Goal: Navigation & Orientation: Go to known website

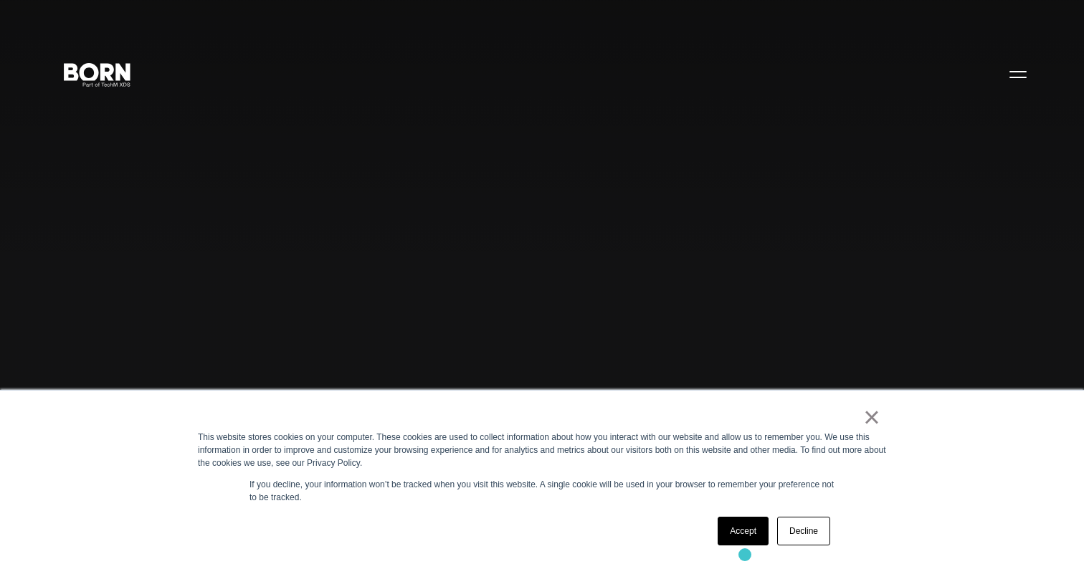
click at [743, 550] on div "× This website stores cookies on your computer. These cookies are used to colle…" at bounding box center [541, 477] width 717 height 173
click at [738, 541] on link "Accept" at bounding box center [742, 531] width 51 height 29
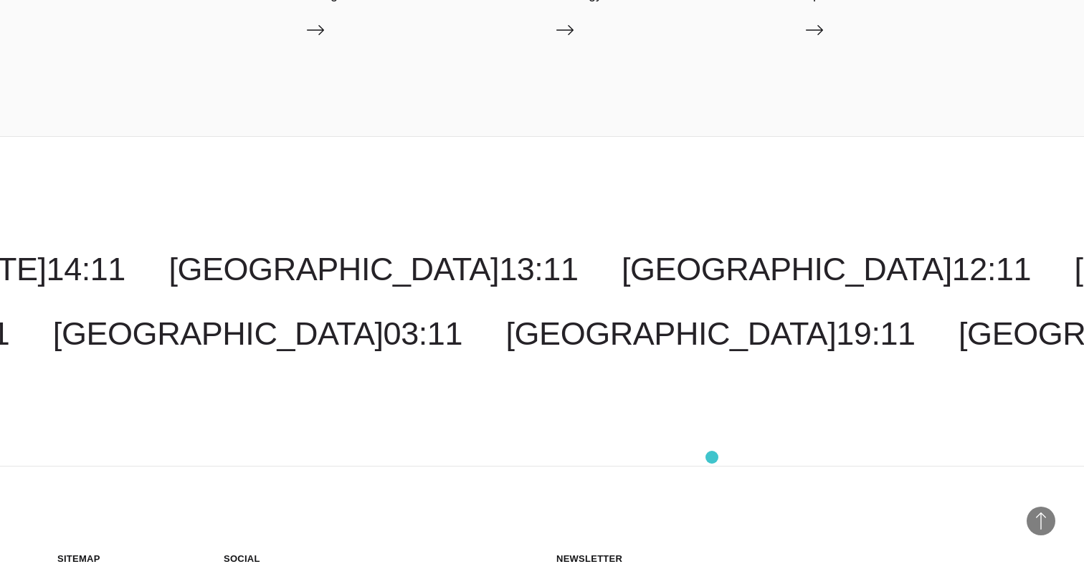
scroll to position [4088, 0]
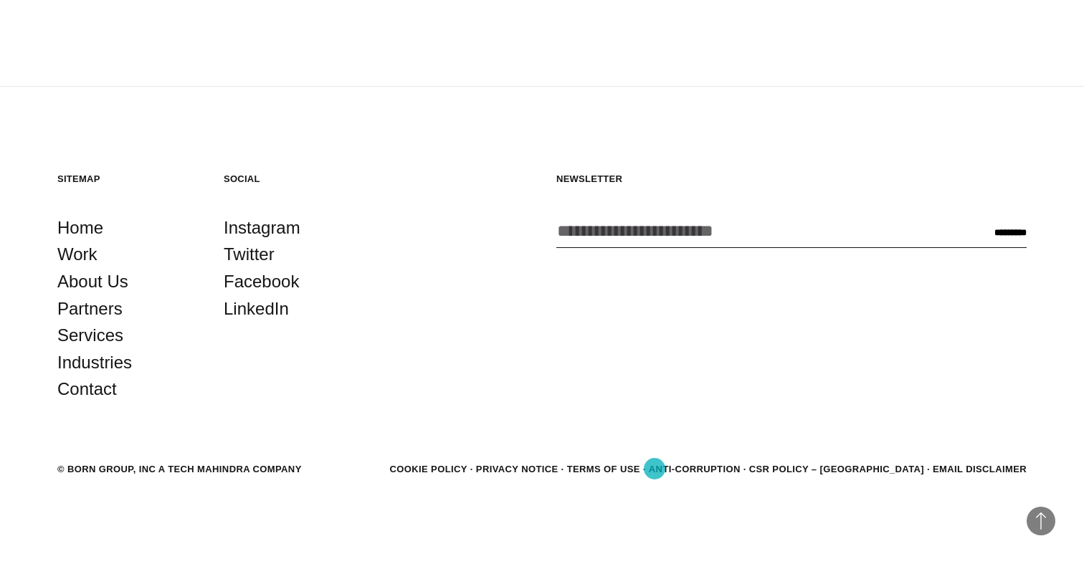
click at [640, 469] on link "Terms of Use" at bounding box center [603, 469] width 73 height 11
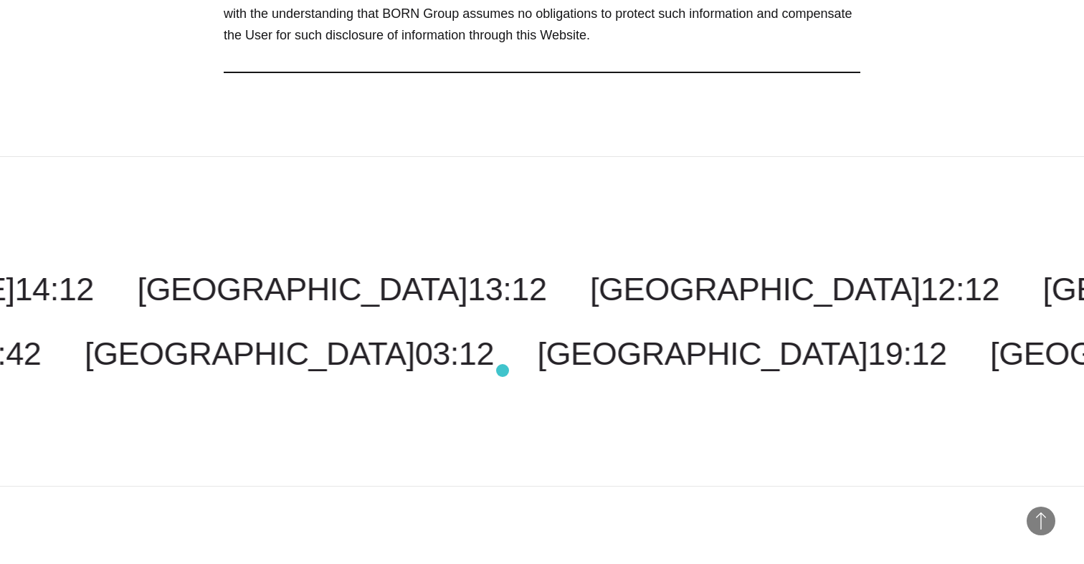
scroll to position [2163, 0]
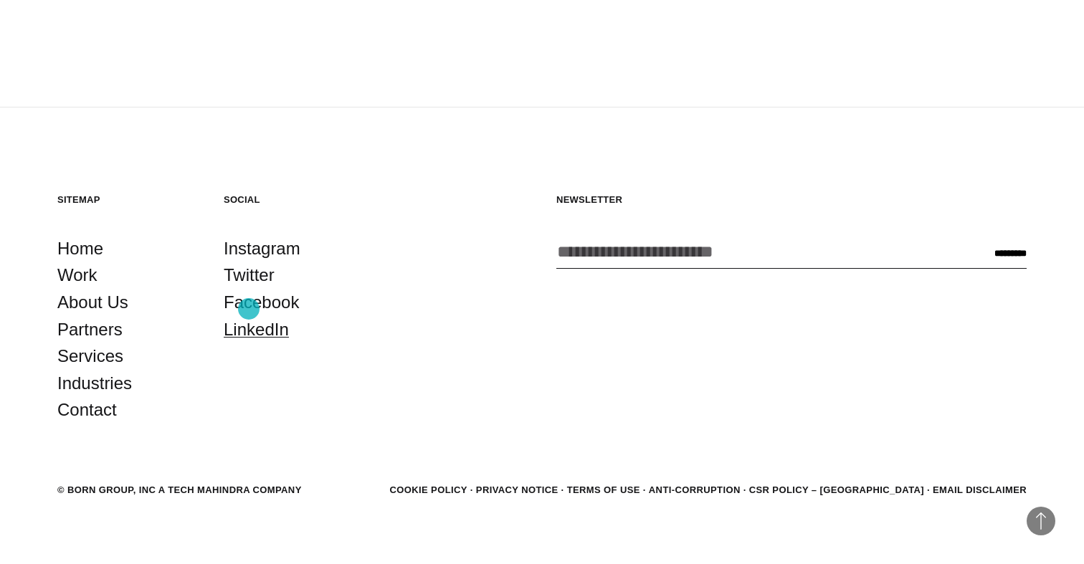
click at [249, 316] on link "LinkedIn" at bounding box center [256, 329] width 65 height 27
